Goal: Information Seeking & Learning: Learn about a topic

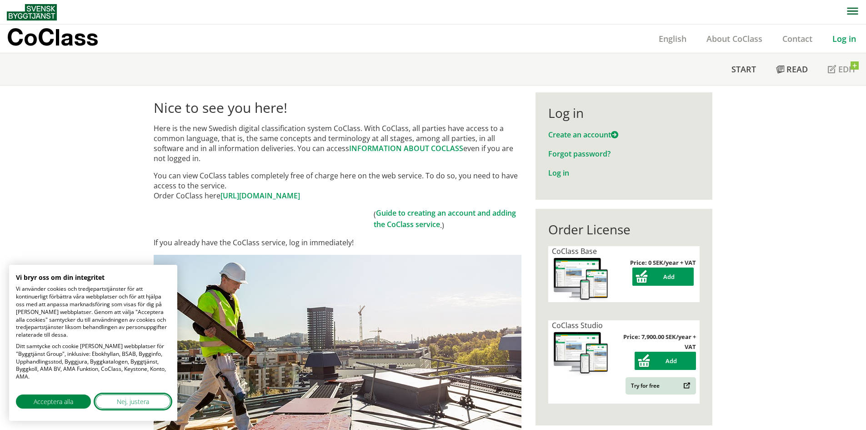
click at [113, 399] on button "Nej, justera" at bounding box center [133, 401] width 75 height 14
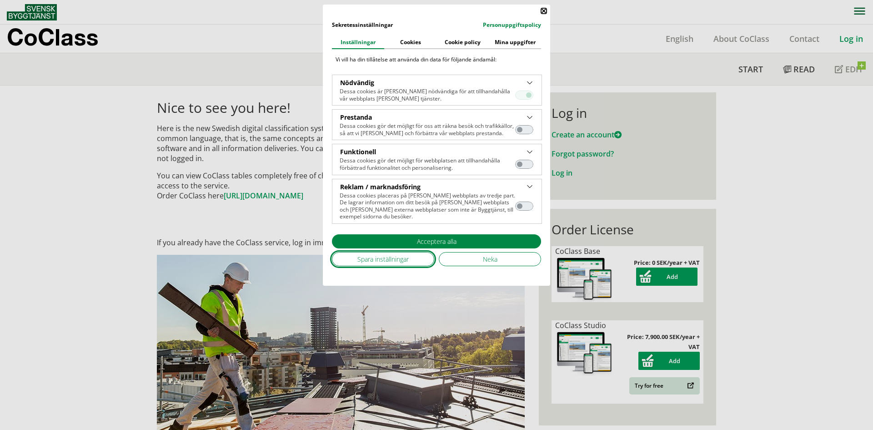
click at [415, 256] on button "Spara inställningar" at bounding box center [383, 259] width 102 height 14
click at [541, 11] on button "Stäng" at bounding box center [543, 10] width 5 height 5
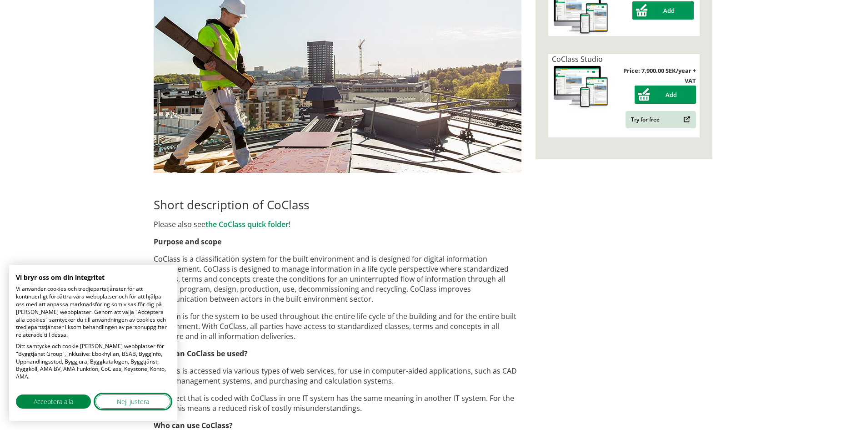
scroll to position [273, 0]
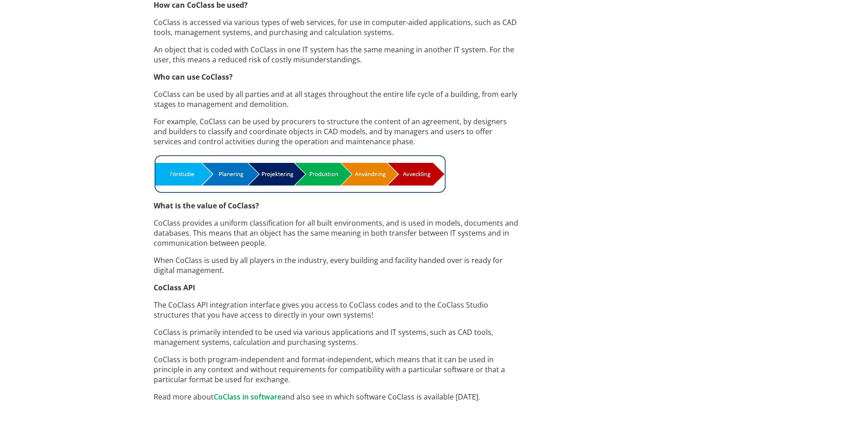
scroll to position [625, 0]
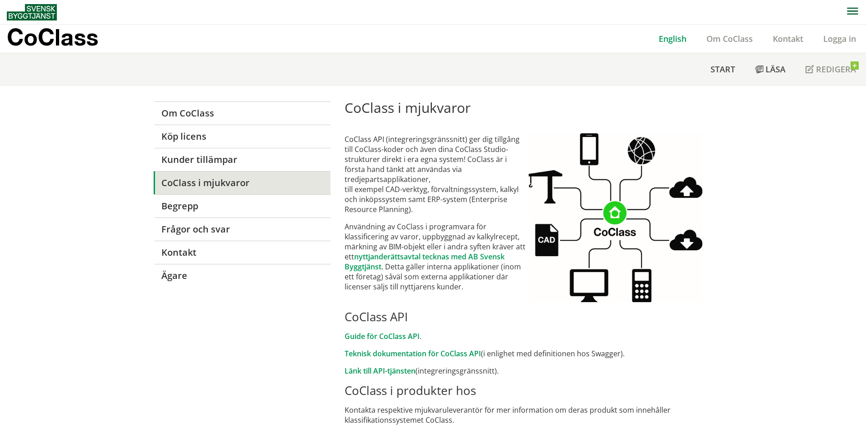
click at [666, 41] on link "English" at bounding box center [673, 38] width 48 height 11
